Goal: Navigation & Orientation: Go to known website

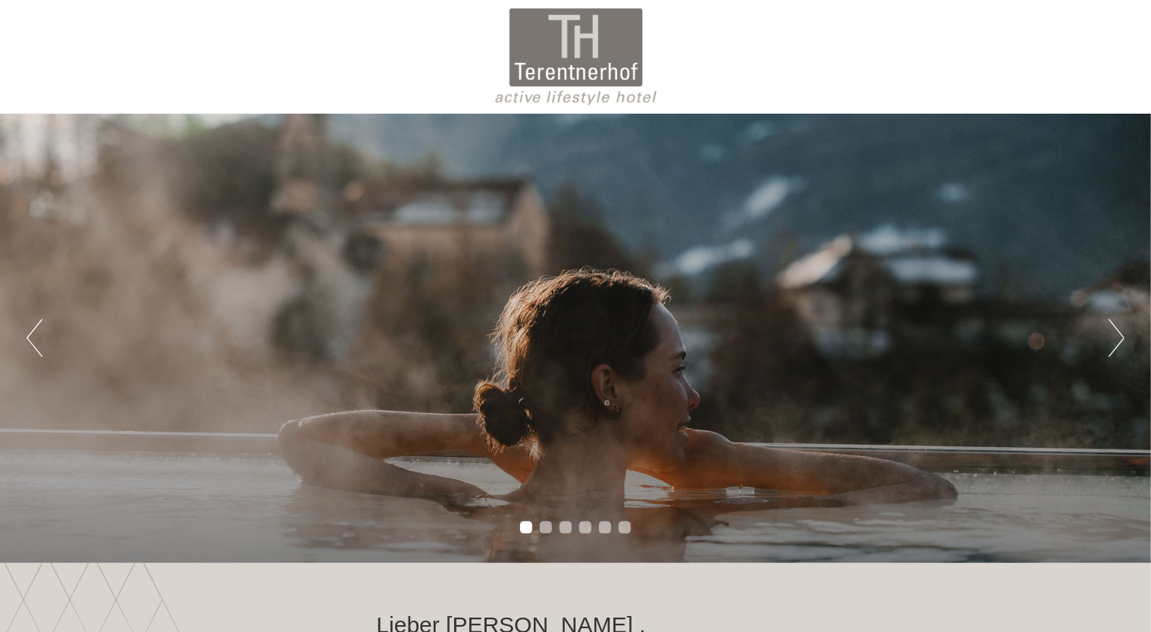
click at [1117, 343] on button "Next" at bounding box center [1116, 338] width 16 height 38
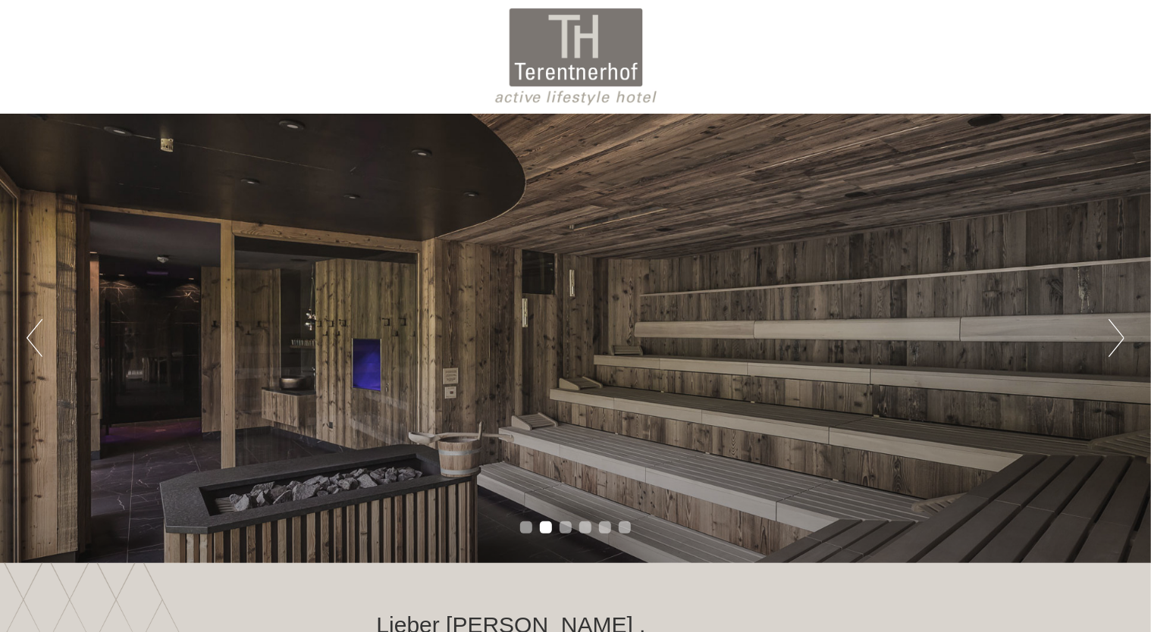
click at [1117, 343] on button "Next" at bounding box center [1116, 338] width 16 height 38
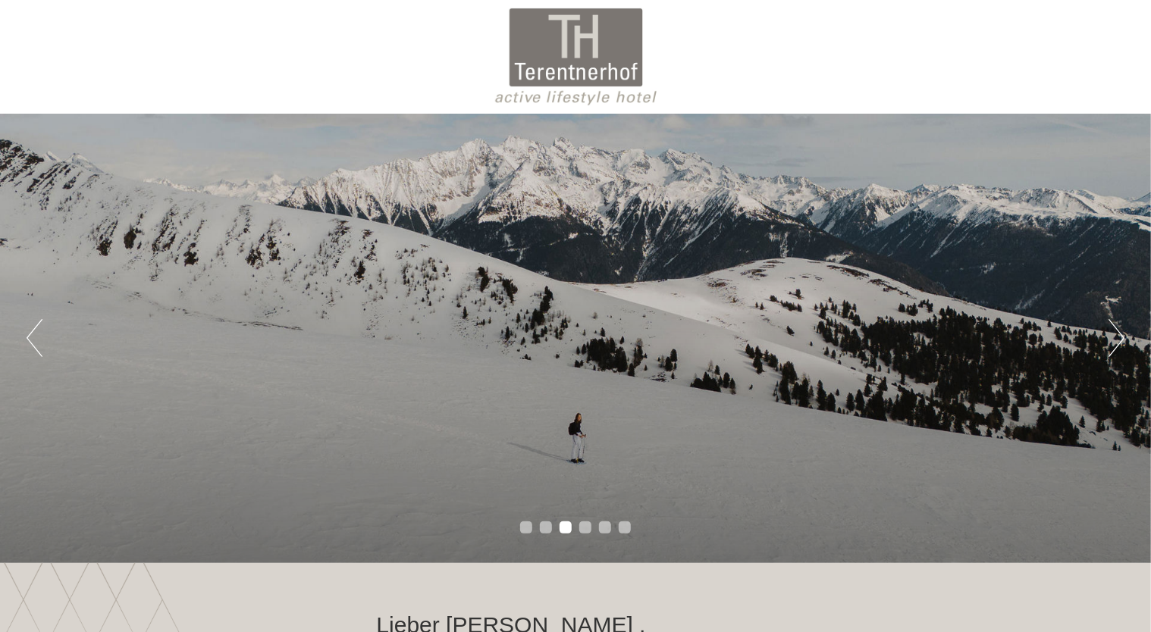
click at [1117, 343] on button "Next" at bounding box center [1116, 338] width 16 height 38
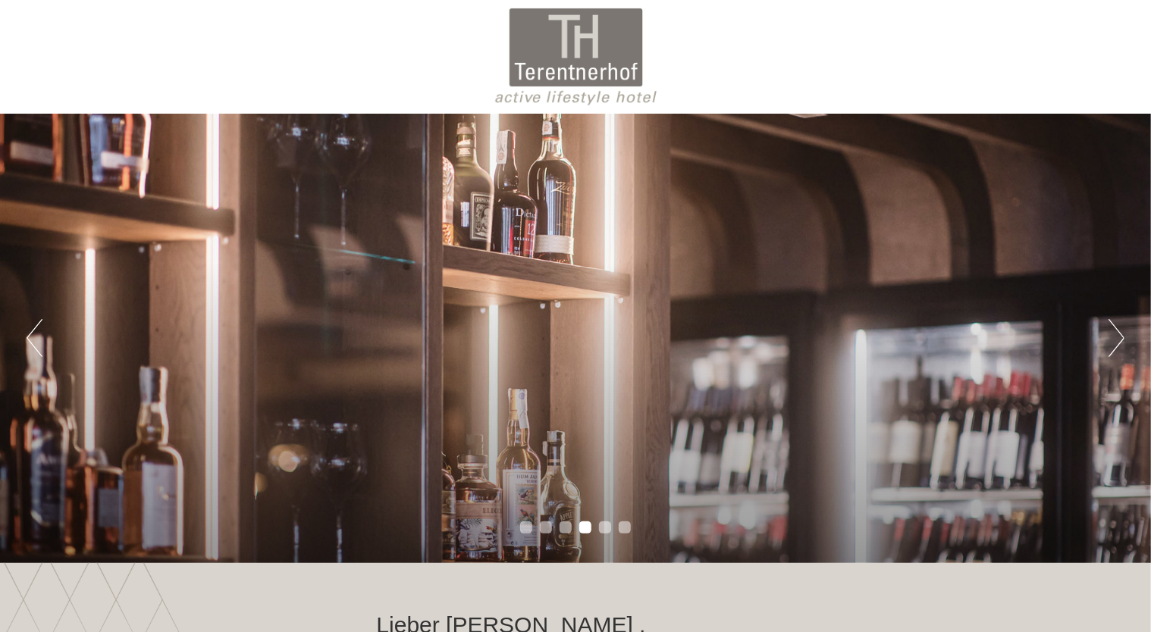
click at [1117, 343] on button "Next" at bounding box center [1116, 338] width 16 height 38
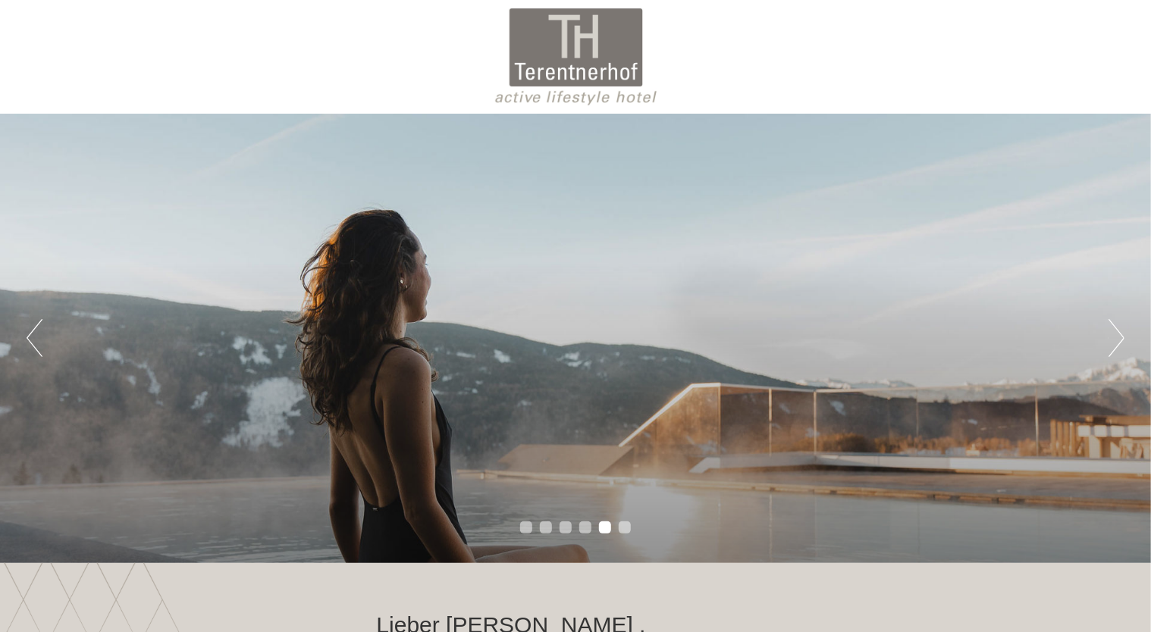
click at [1117, 343] on button "Next" at bounding box center [1116, 338] width 16 height 38
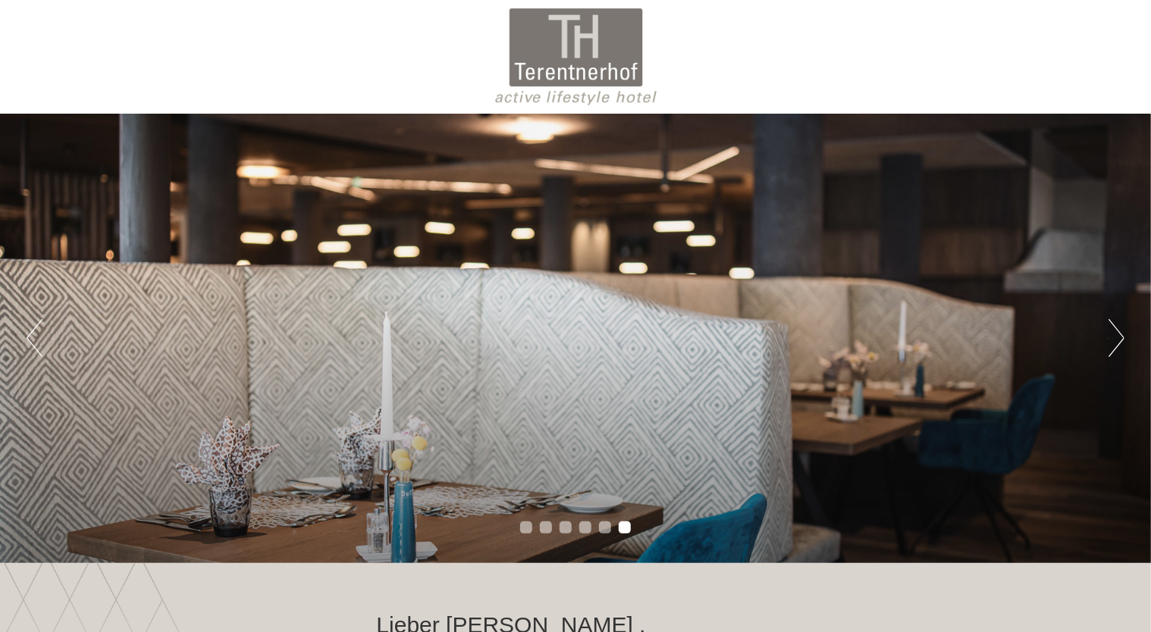
click at [1117, 343] on button "Next" at bounding box center [1116, 338] width 16 height 38
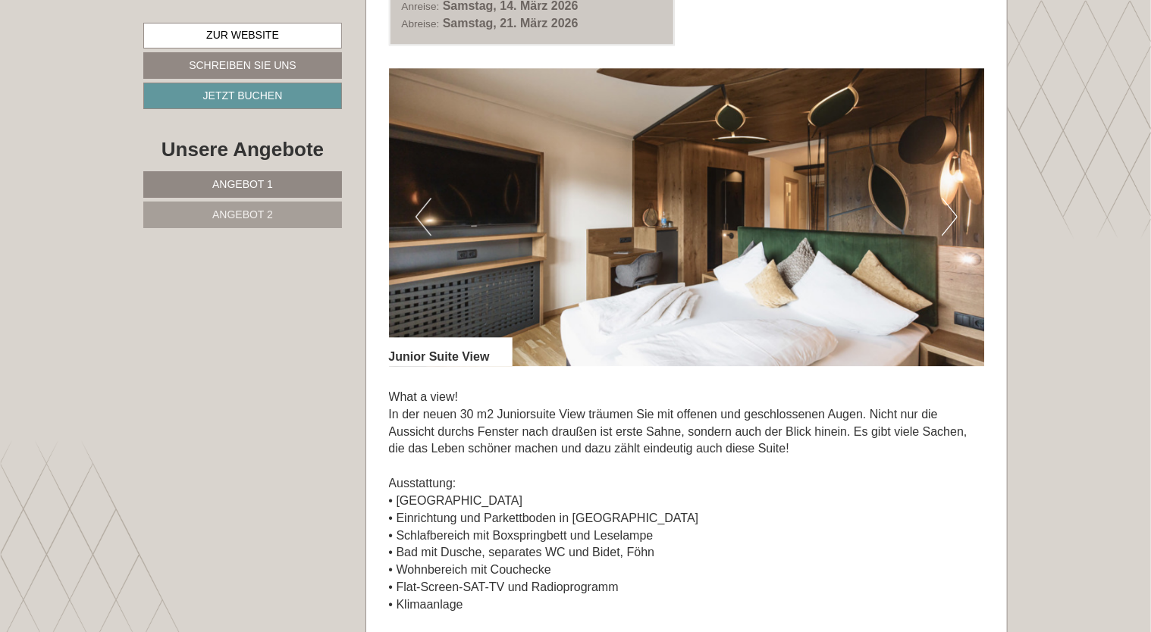
scroll to position [2767, 0]
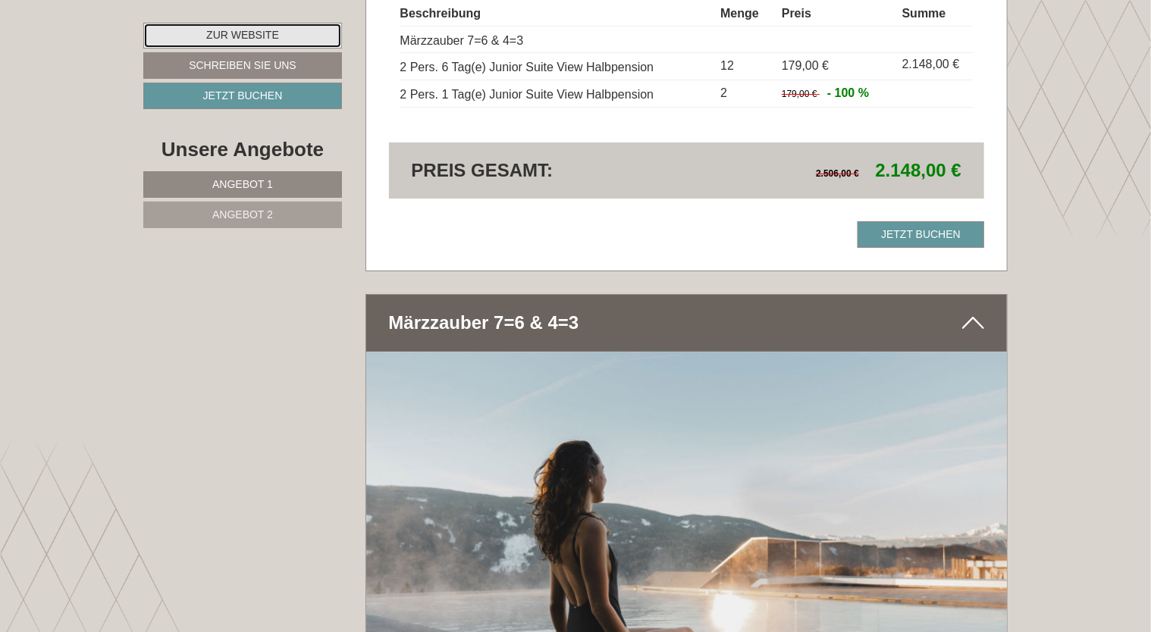
click at [267, 34] on link "Zur Website" at bounding box center [242, 36] width 199 height 26
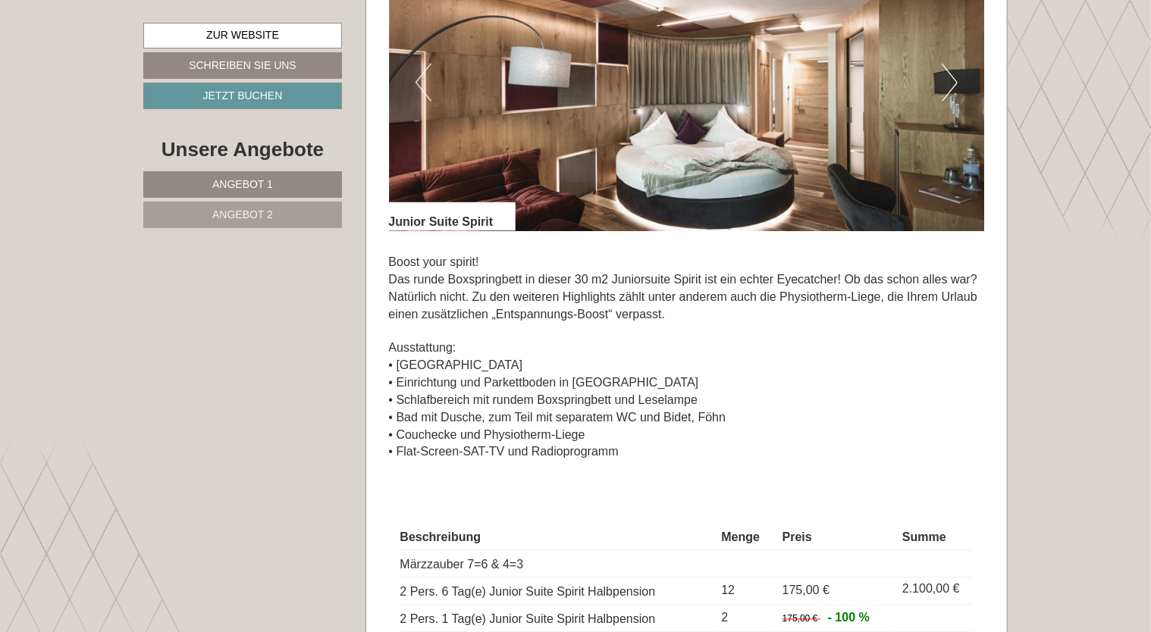
scroll to position [1653, 0]
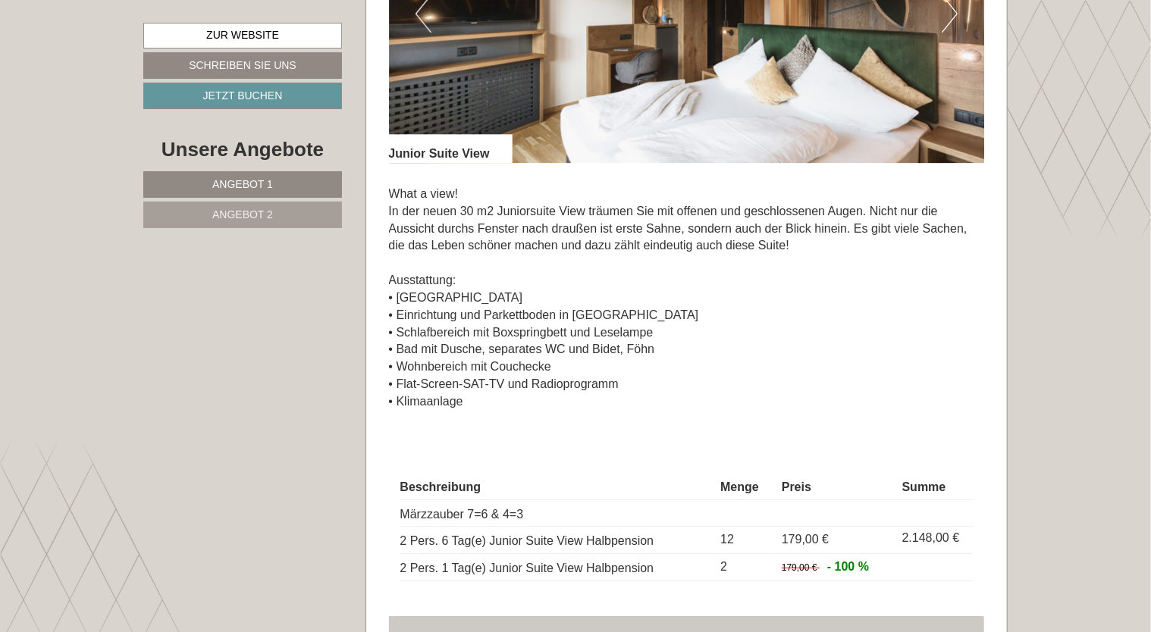
scroll to position [2290, 0]
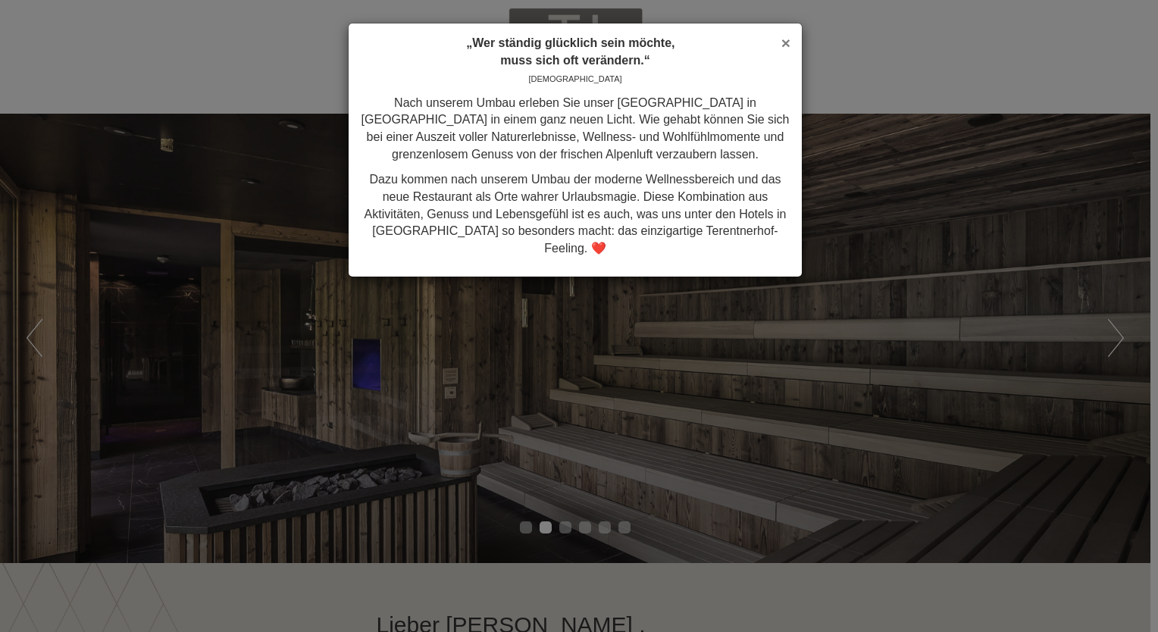
click at [783, 38] on span "×" at bounding box center [786, 42] width 9 height 17
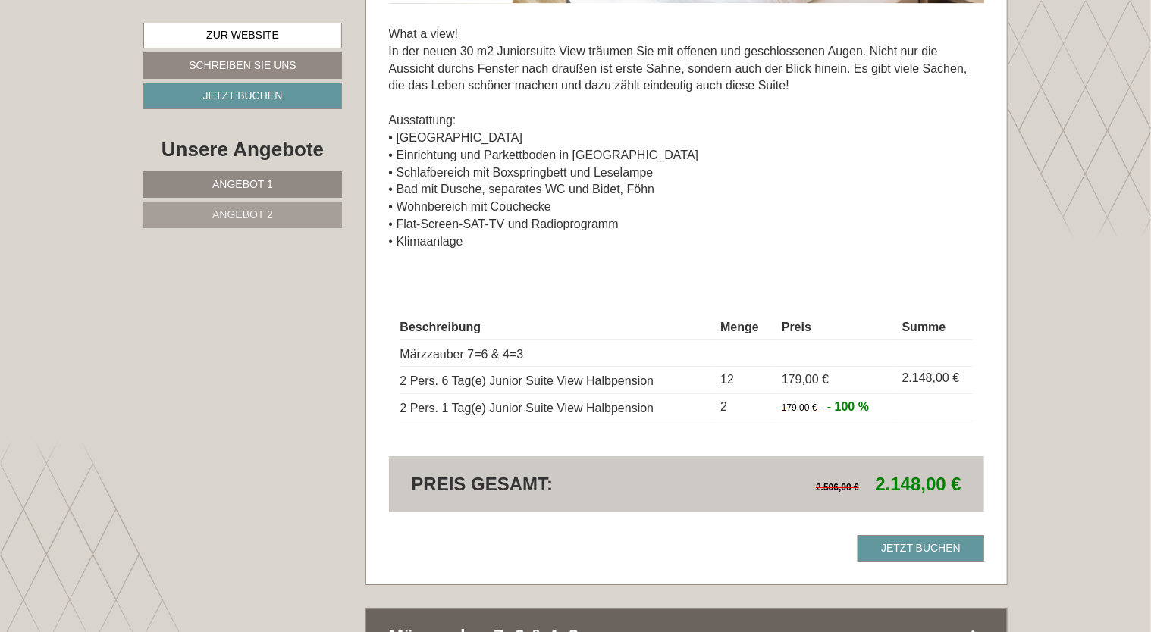
scroll to position [2456, 0]
